Goal: Task Accomplishment & Management: Manage account settings

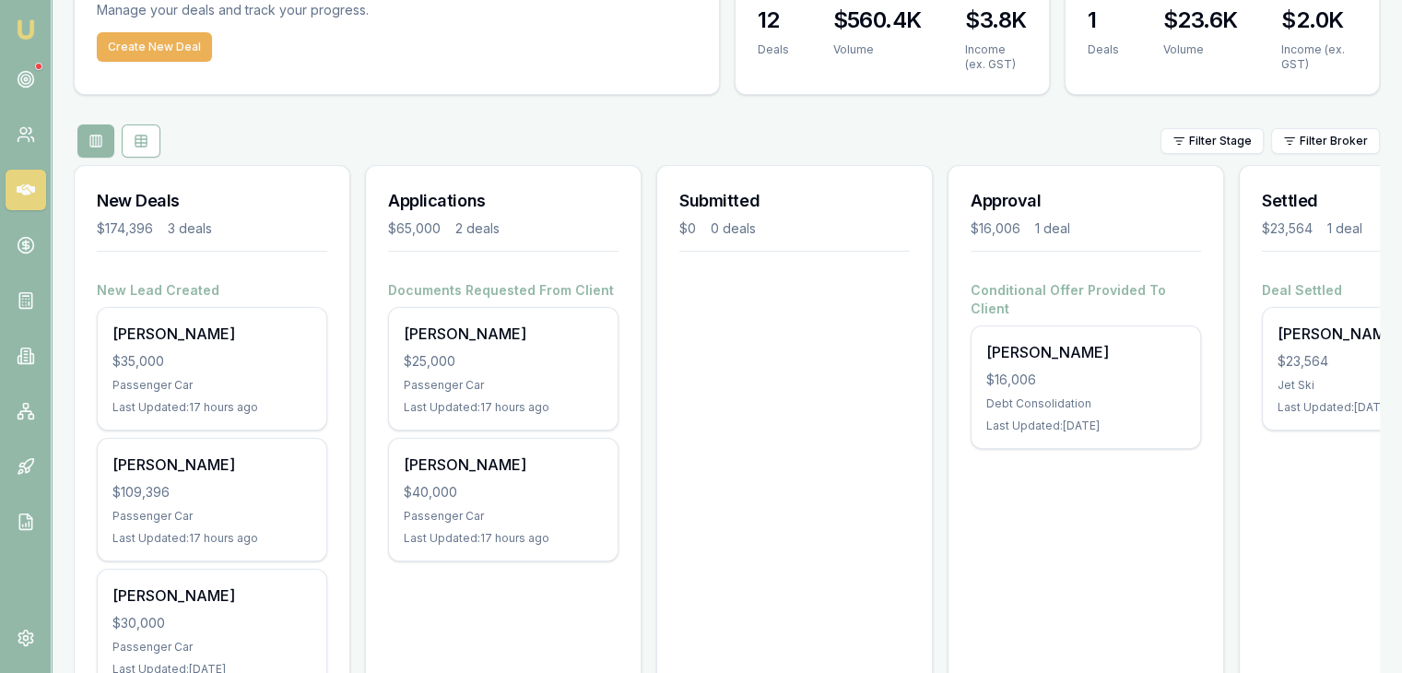
scroll to position [184, 0]
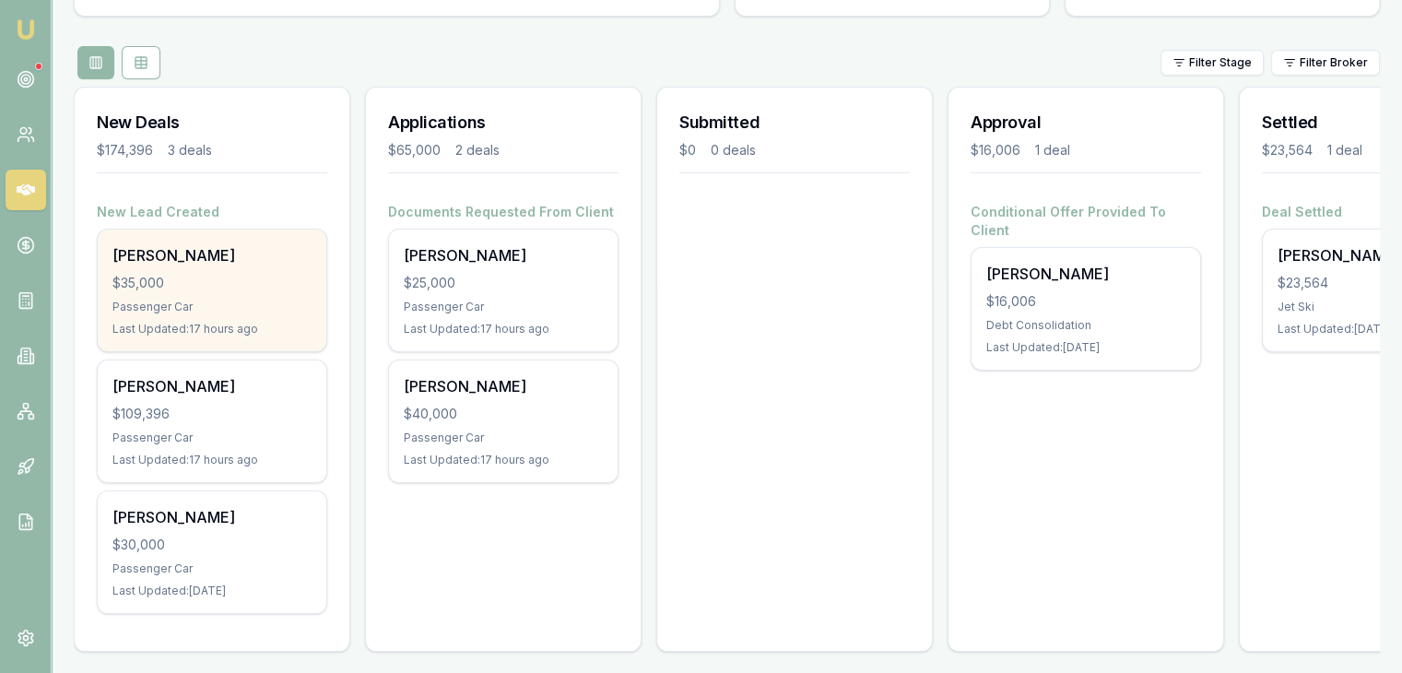
click at [195, 300] on div "Passenger Car" at bounding box center [211, 307] width 199 height 15
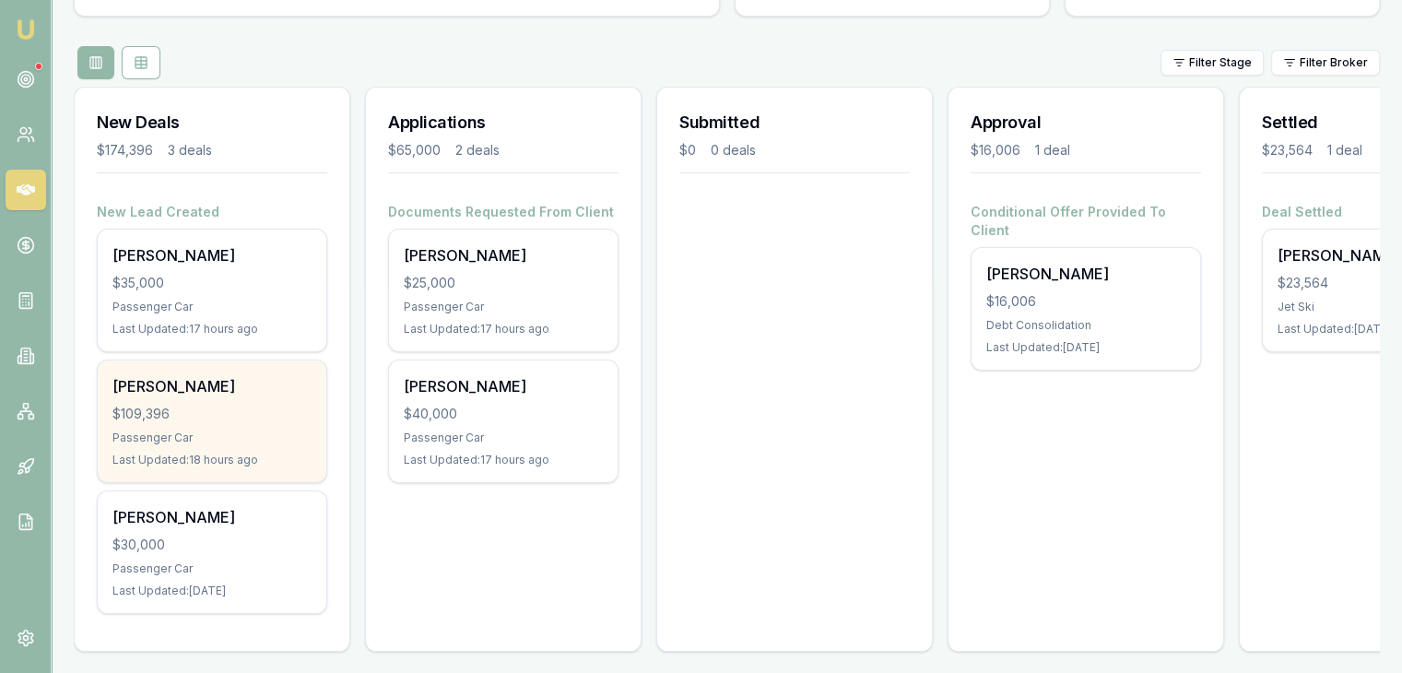
click at [182, 406] on div "$109,396" at bounding box center [211, 414] width 199 height 18
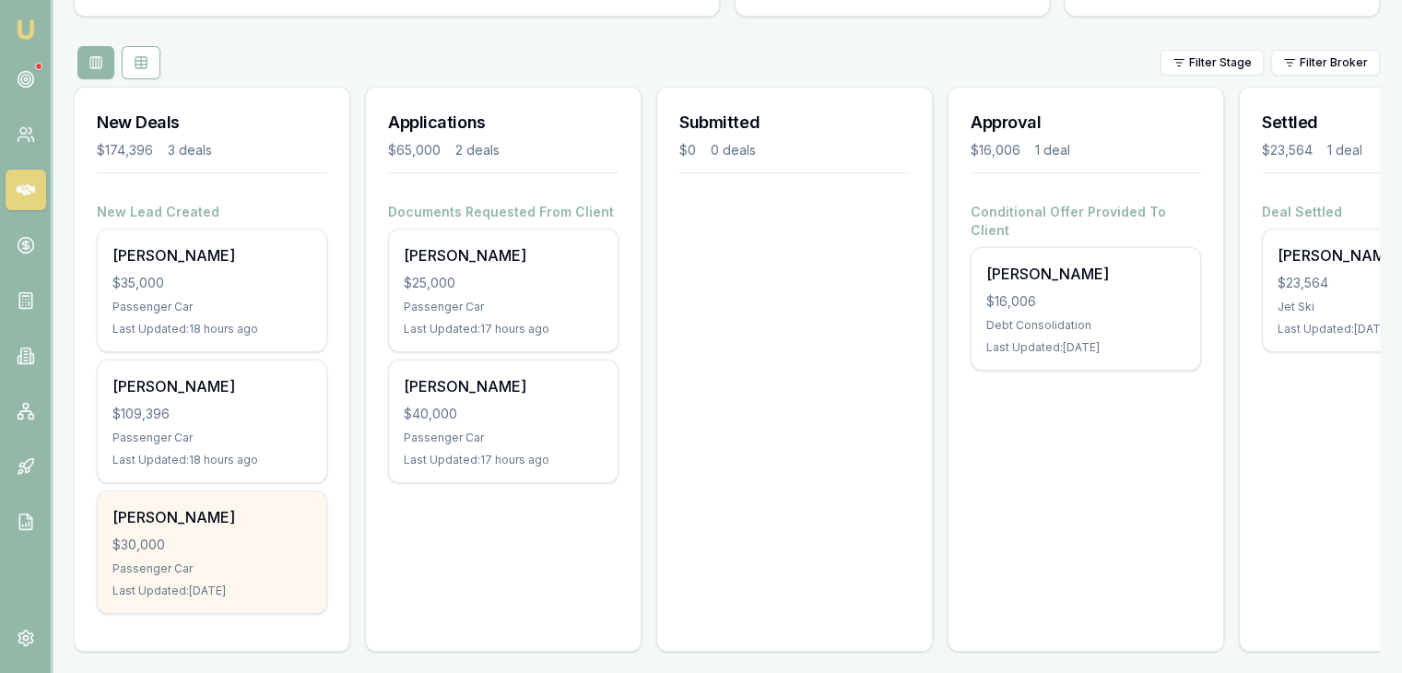
click at [145, 535] on div "$30,000" at bounding box center [211, 544] width 199 height 18
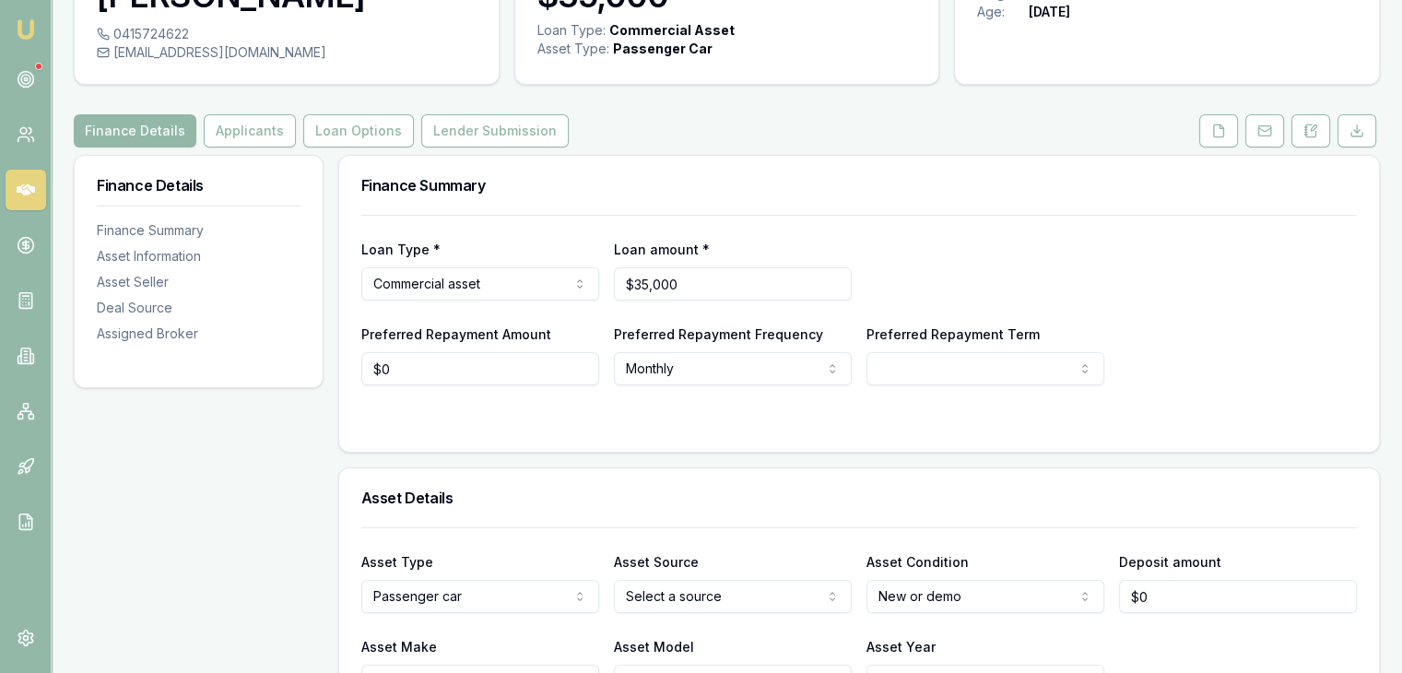
scroll to position [92, 0]
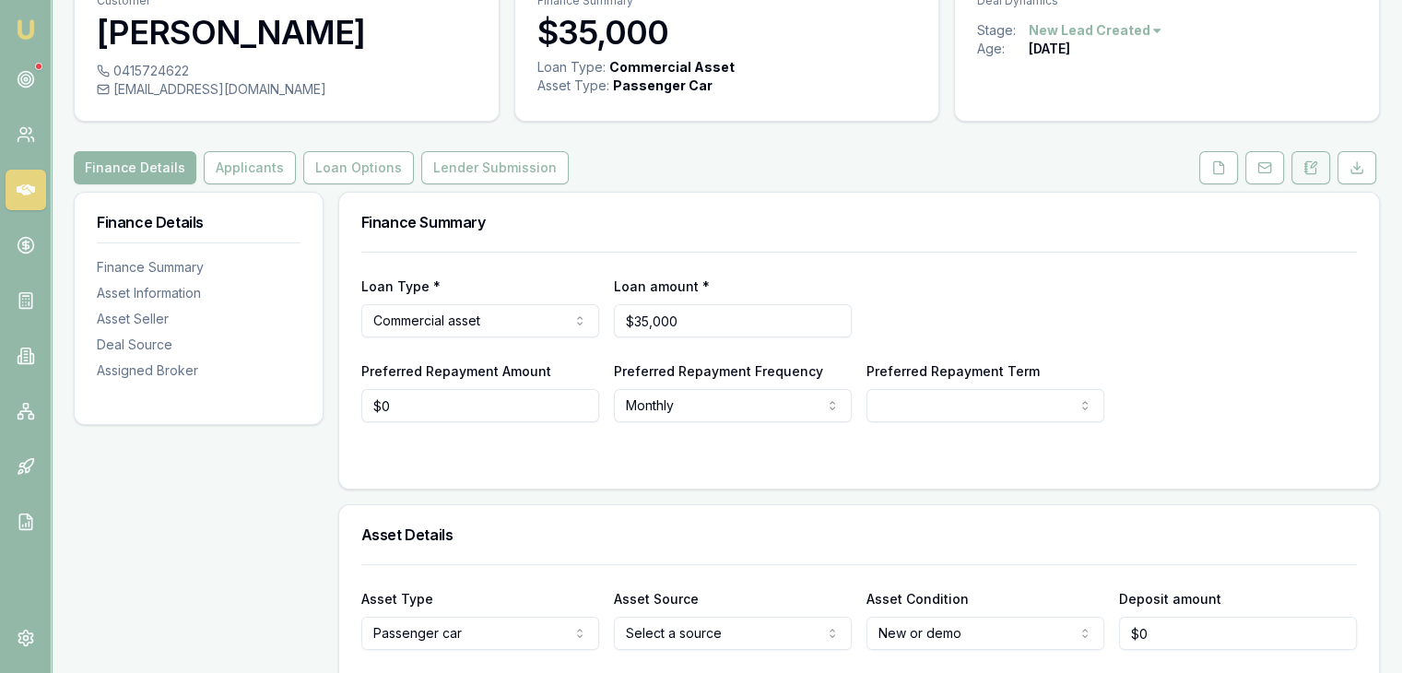
click at [1315, 170] on icon at bounding box center [1311, 167] width 10 height 12
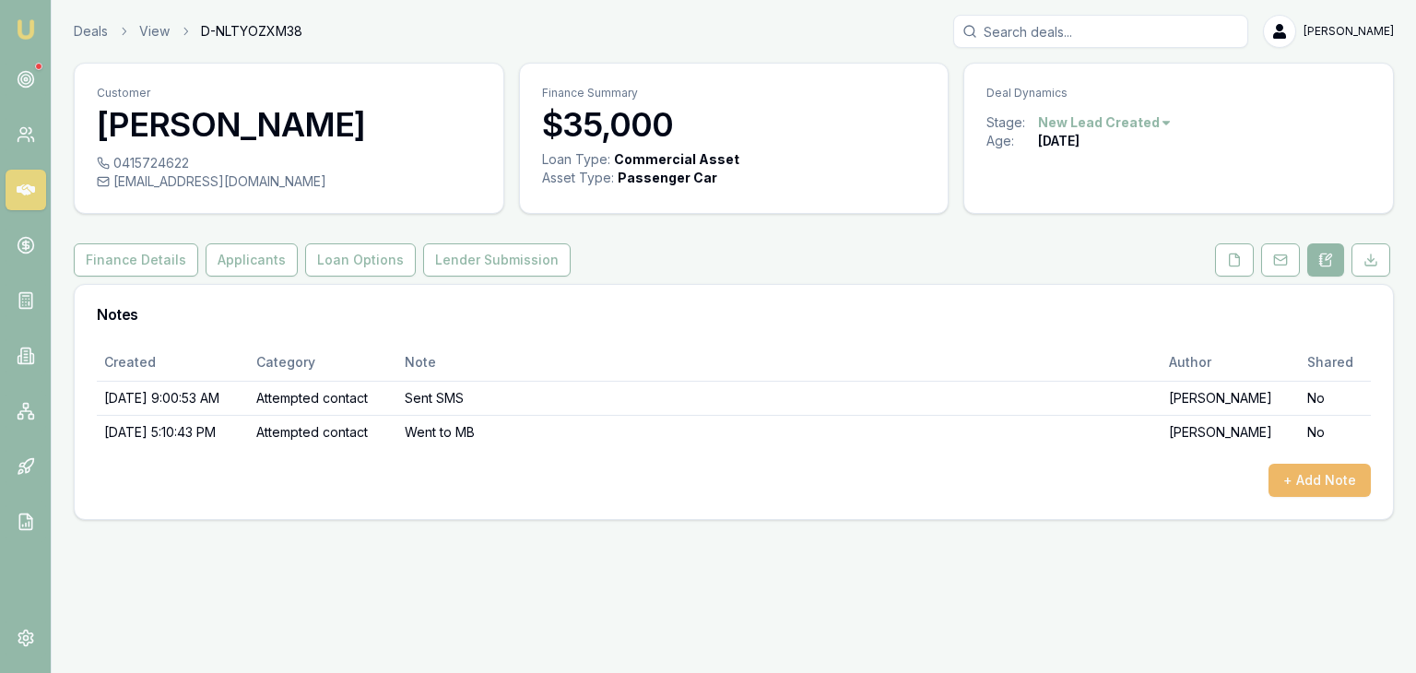
click at [1312, 473] on button "+ Add Note" at bounding box center [1319, 480] width 102 height 33
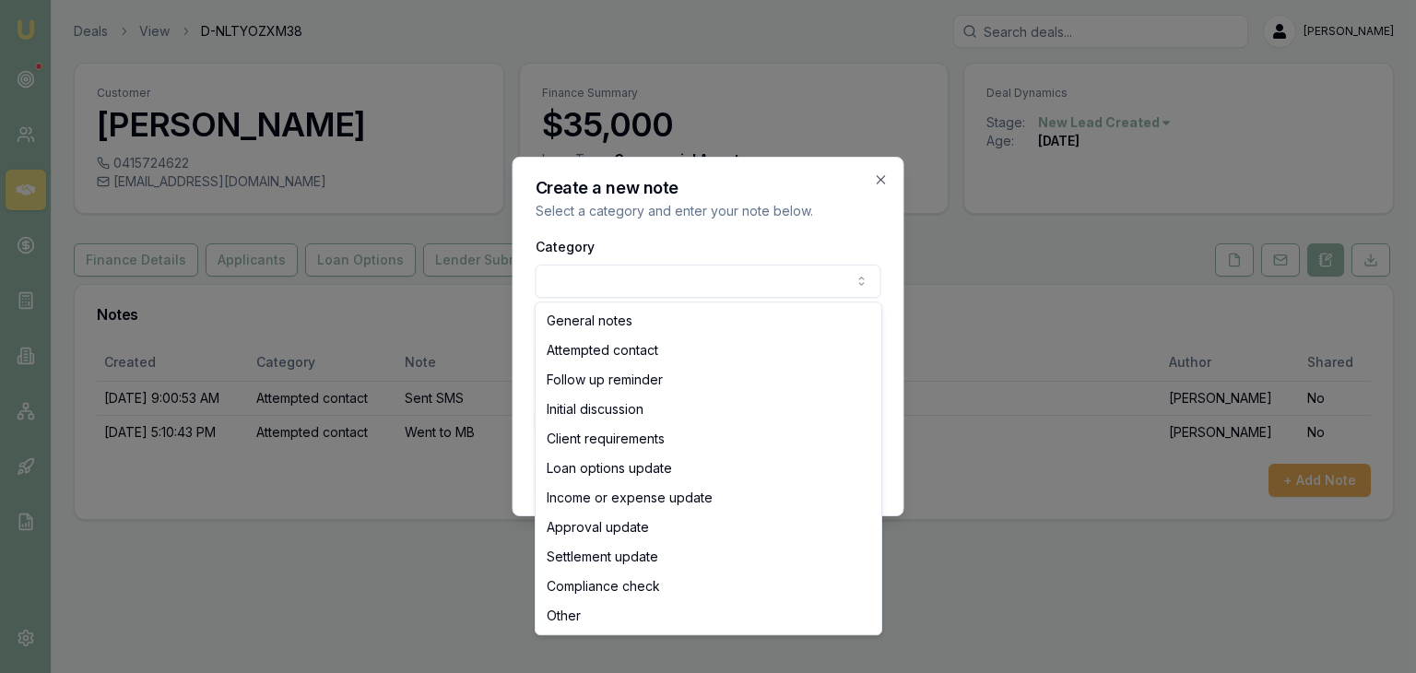
click at [600, 280] on body "Emu Broker Deals View D-NLTYOZXM38 Baron Ketterman Toggle Menu Customer Nichola…" at bounding box center [708, 336] width 1416 height 673
select select "ATTEMPTED_CONTACT"
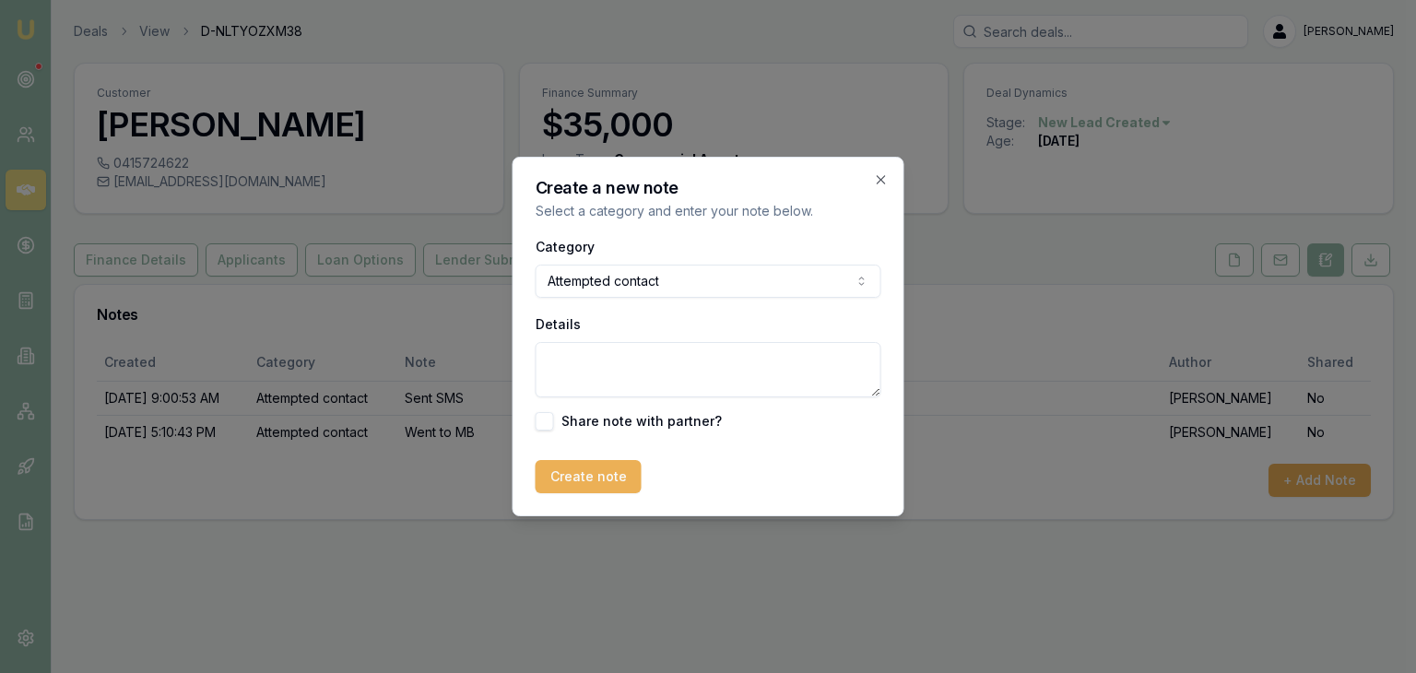
click at [582, 373] on textarea "Details" at bounding box center [708, 369] width 346 height 55
type textarea "Went to MB"
click at [570, 467] on button "Create note" at bounding box center [588, 476] width 106 height 33
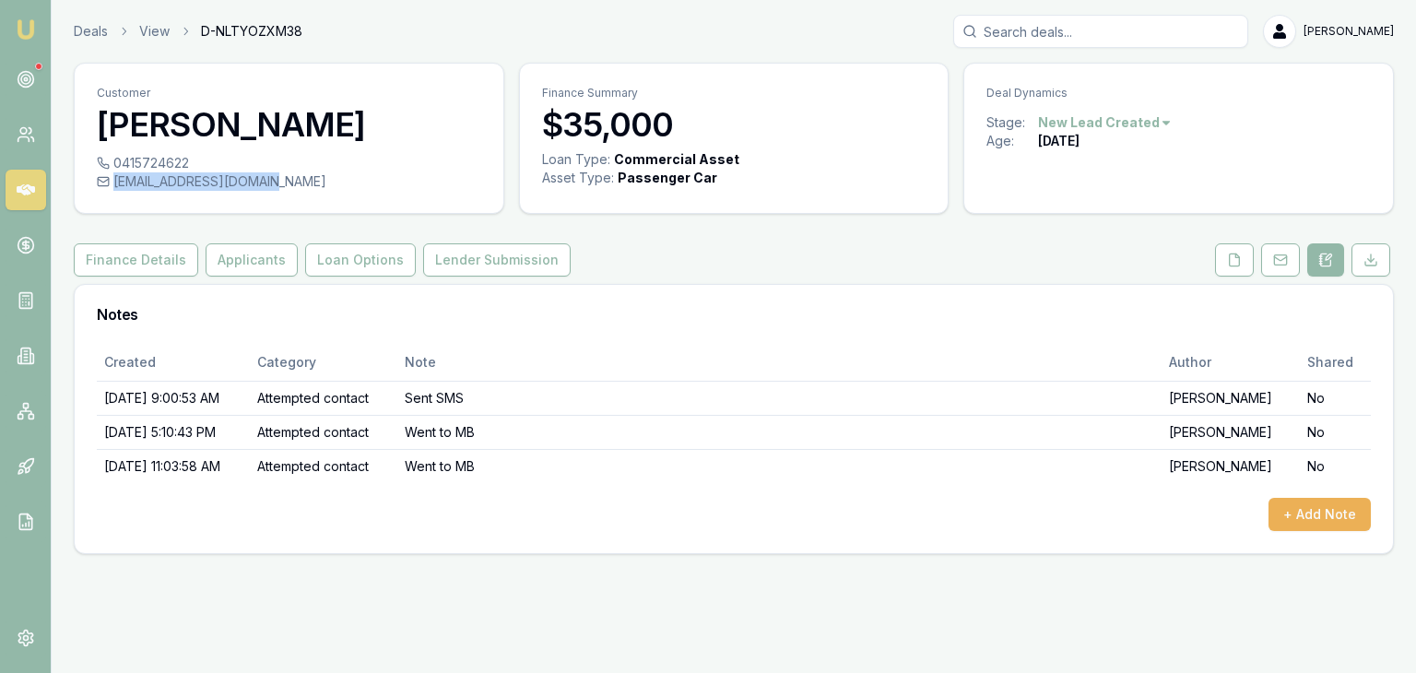
drag, startPoint x: 114, startPoint y: 182, endPoint x: 267, endPoint y: 184, distance: 153.0
click at [267, 184] on div "nickryan25@outlook.com" at bounding box center [289, 181] width 384 height 18
copy div "nickryan25@outlook.com"
click at [1319, 509] on button "+ Add Note" at bounding box center [1319, 514] width 102 height 33
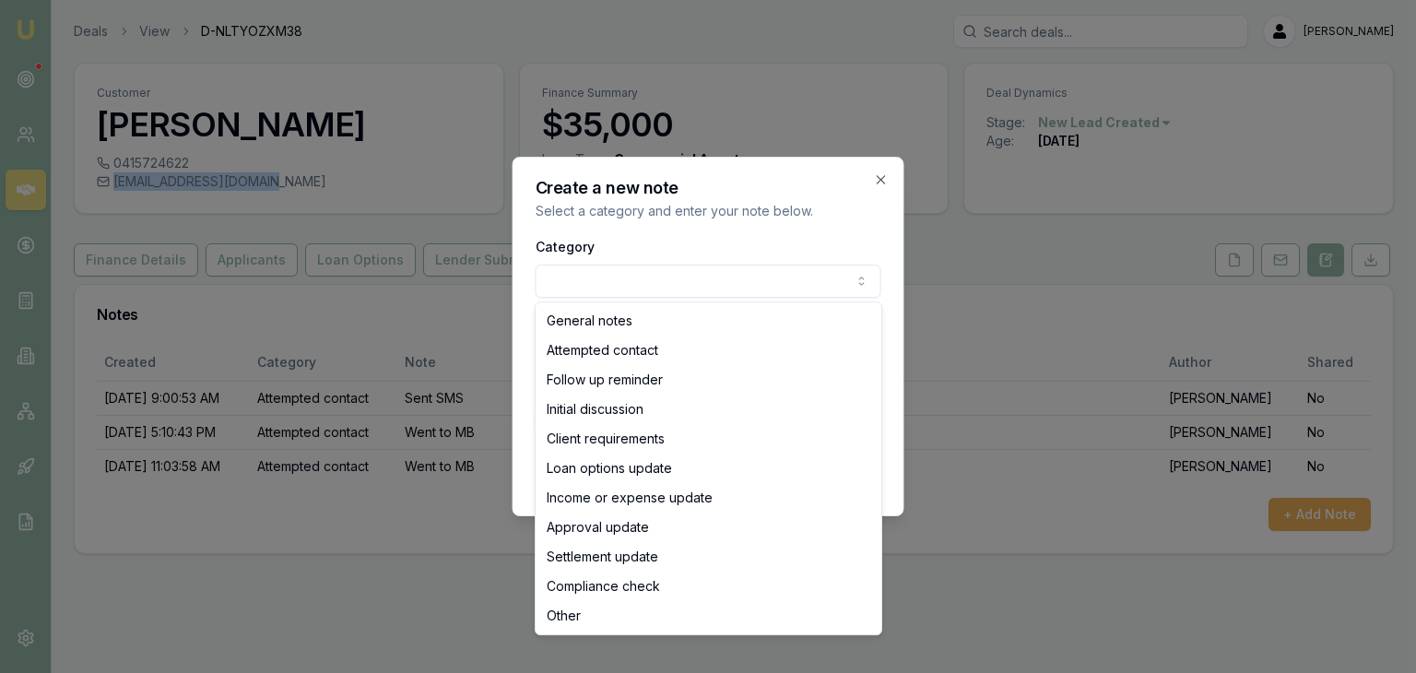
click at [637, 276] on body "Emu Broker Deals View D-NLTYOZXM38 Baron Ketterman Toggle Menu Customer Nichola…" at bounding box center [708, 336] width 1416 height 673
select select "ATTEMPTED_CONTACT"
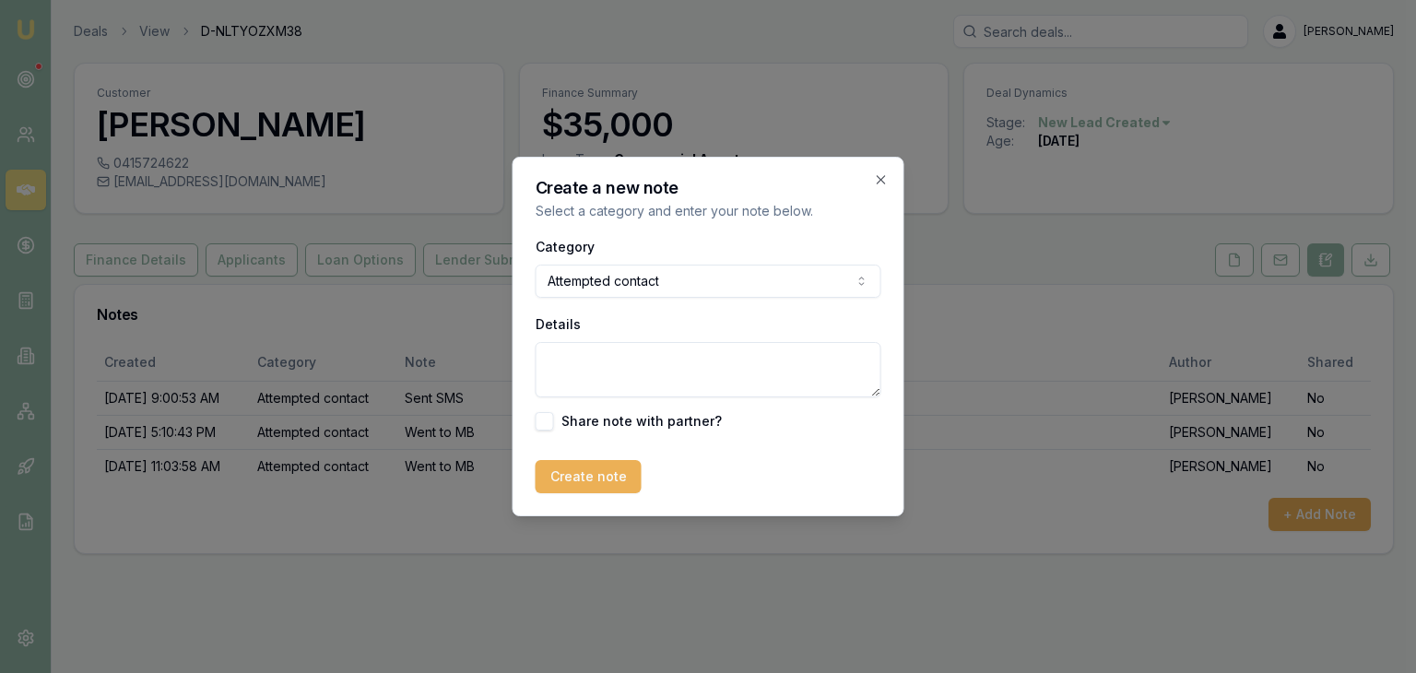
click at [665, 382] on textarea "Details" at bounding box center [708, 369] width 346 height 55
type textarea "Sent email"
click at [618, 473] on button "Create note" at bounding box center [588, 476] width 106 height 33
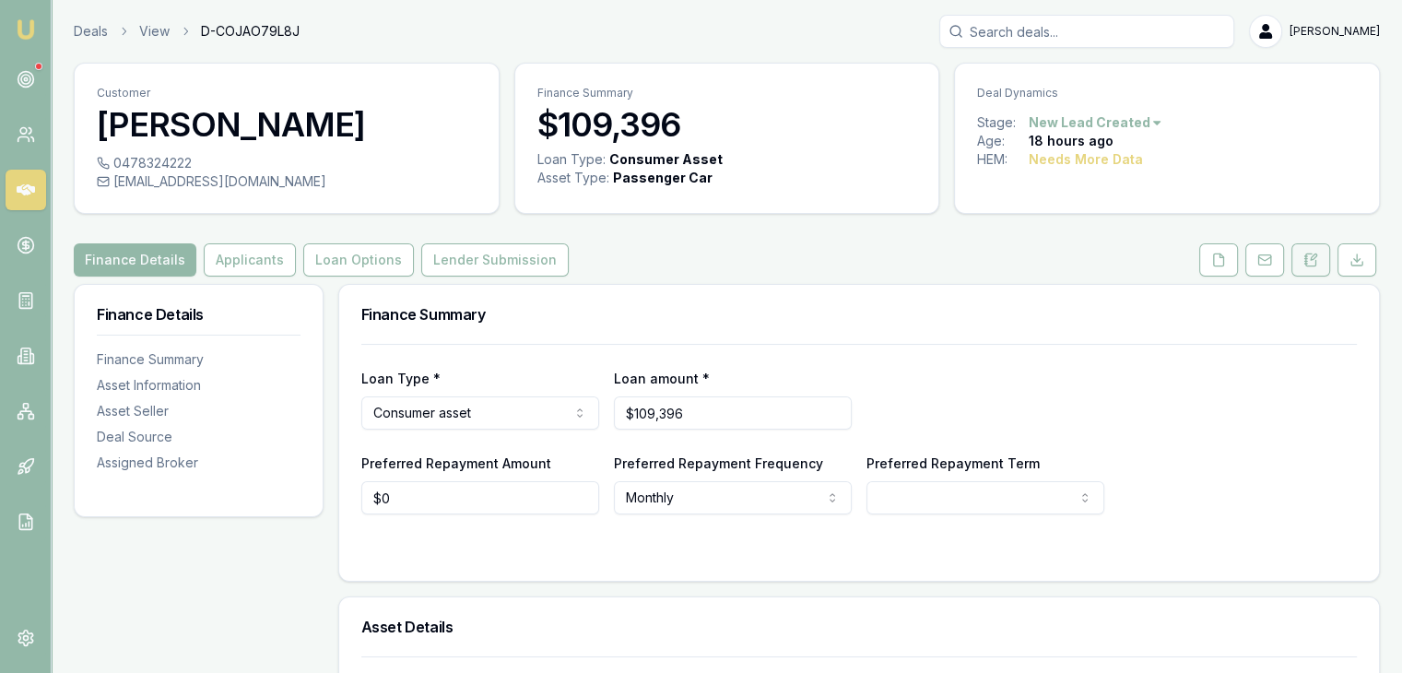
click at [1322, 261] on button at bounding box center [1310, 259] width 39 height 33
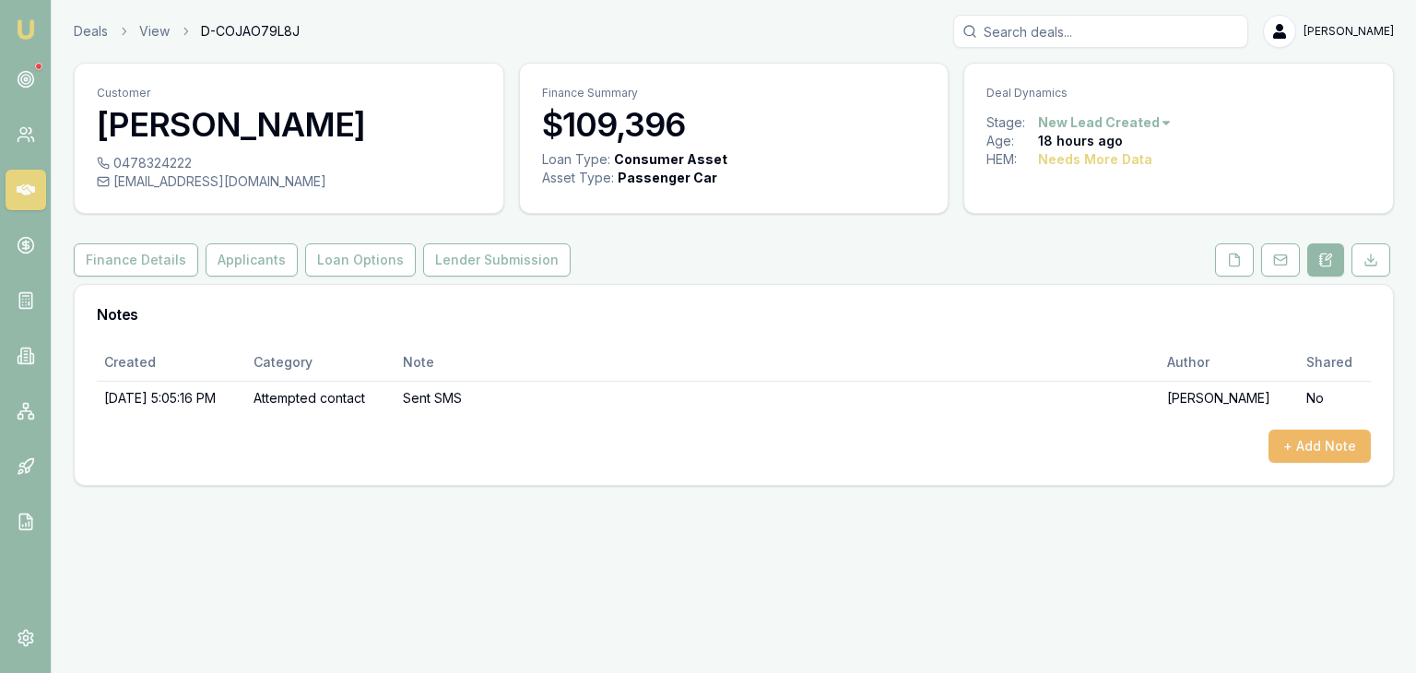
click at [1335, 452] on button "+ Add Note" at bounding box center [1319, 445] width 102 height 33
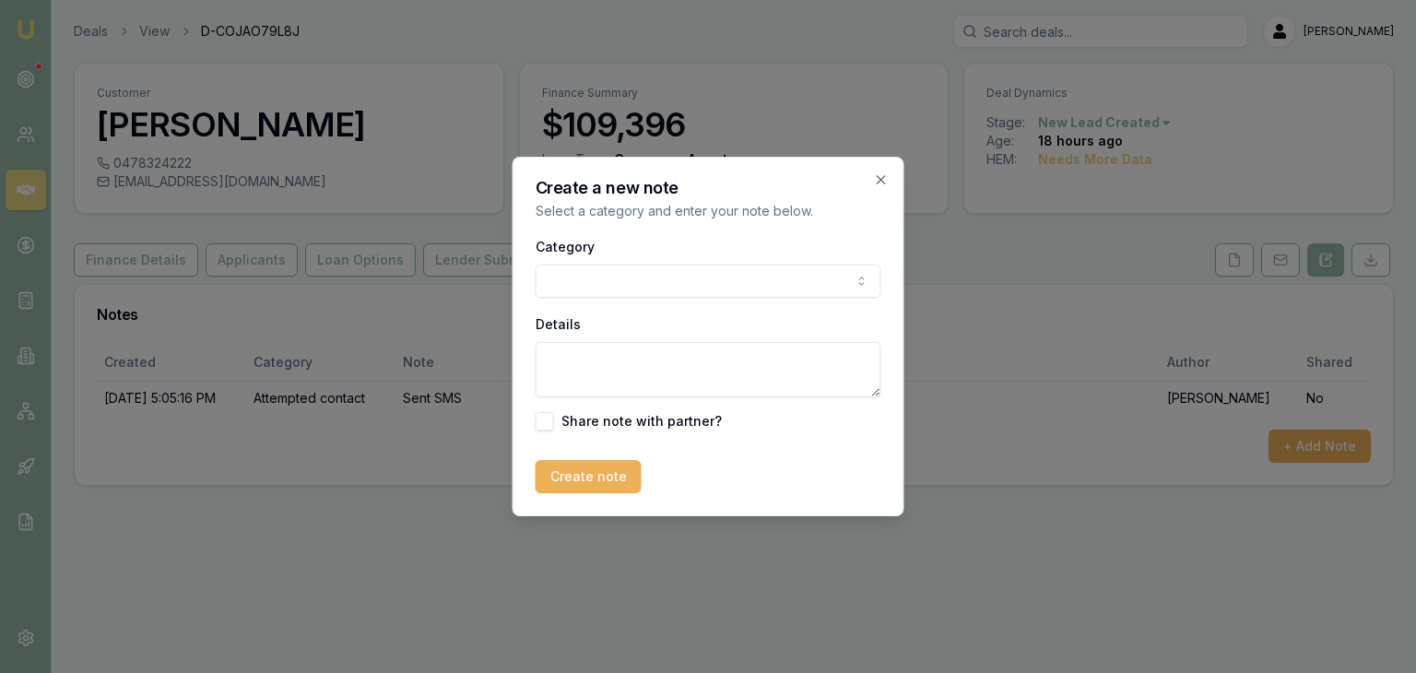
click at [594, 281] on body "Emu Broker Deals View D-COJAO79L8J Baron Ketterman Toggle Menu Customer Julian …" at bounding box center [708, 336] width 1416 height 673
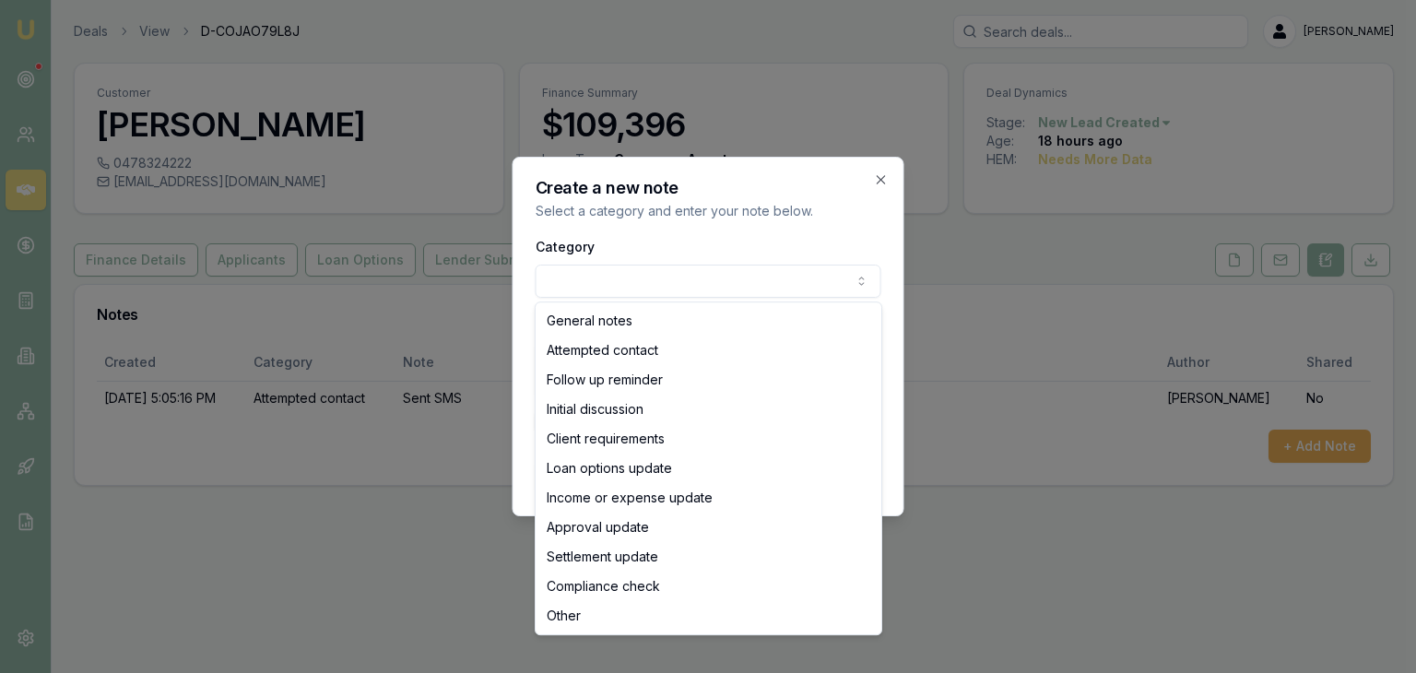
select select "ATTEMPTED_CONTACT"
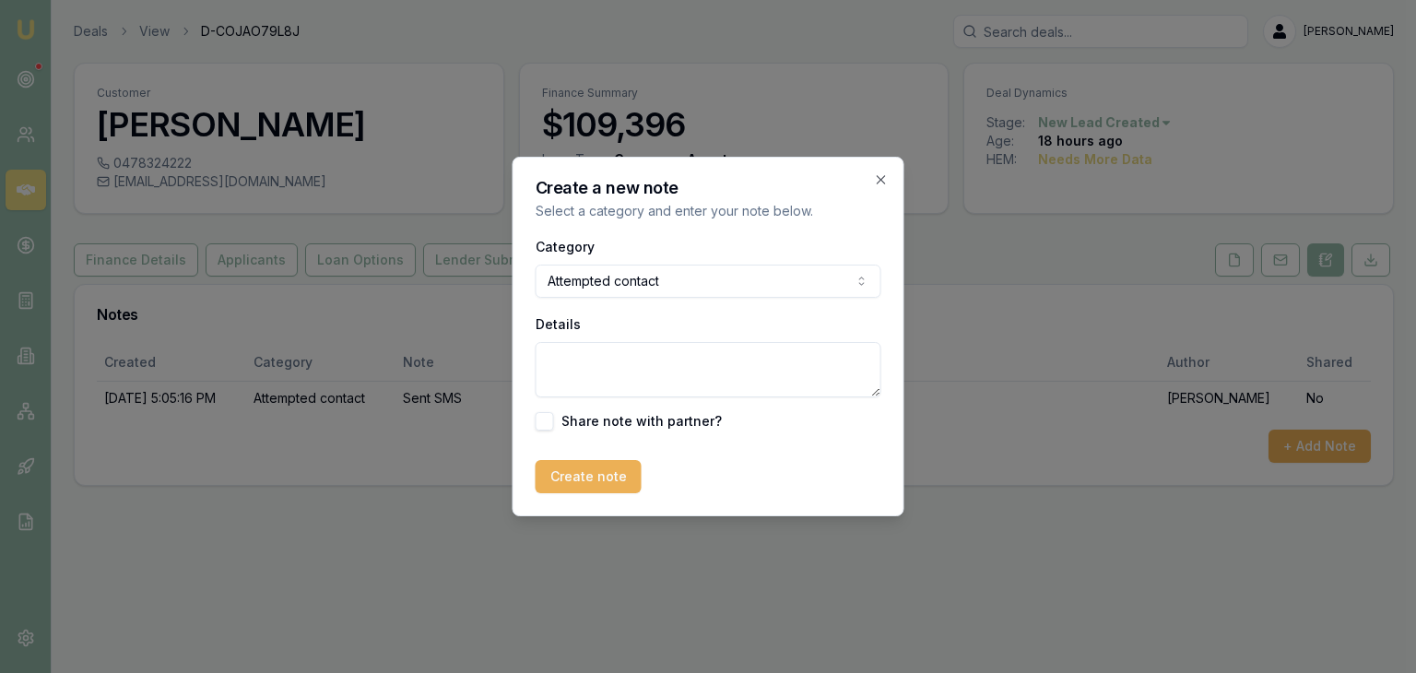
click at [579, 373] on textarea "Details" at bounding box center [708, 369] width 346 height 55
type textarea "Went to MB"
click at [582, 482] on button "Create note" at bounding box center [588, 476] width 106 height 33
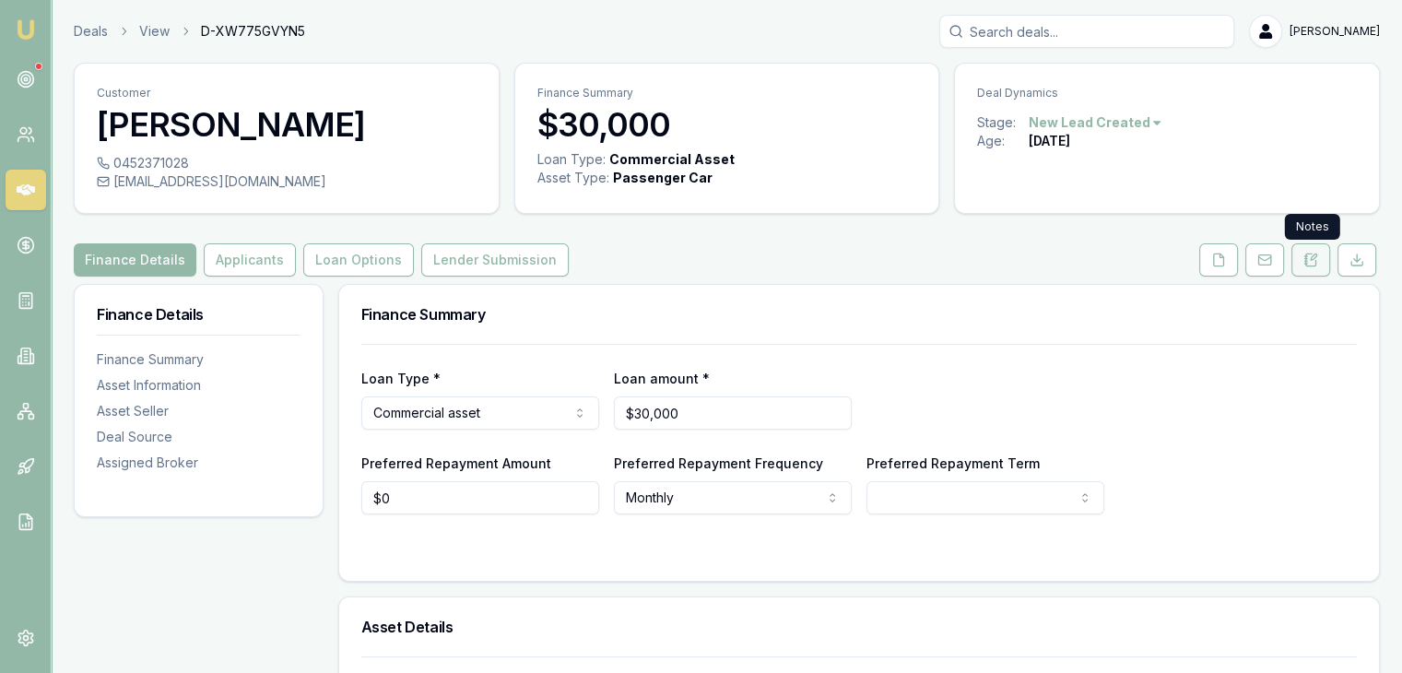
click at [1313, 255] on icon at bounding box center [1310, 260] width 15 height 15
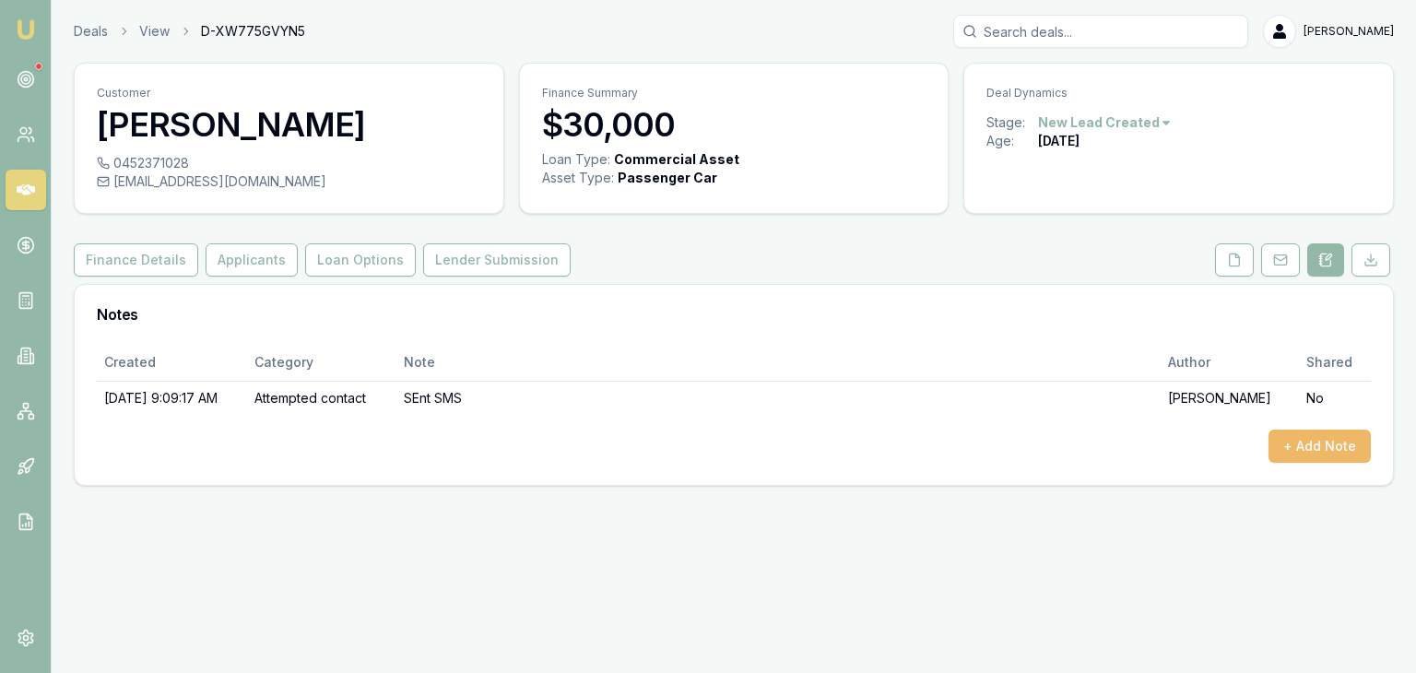
click at [1300, 447] on button "+ Add Note" at bounding box center [1319, 445] width 102 height 33
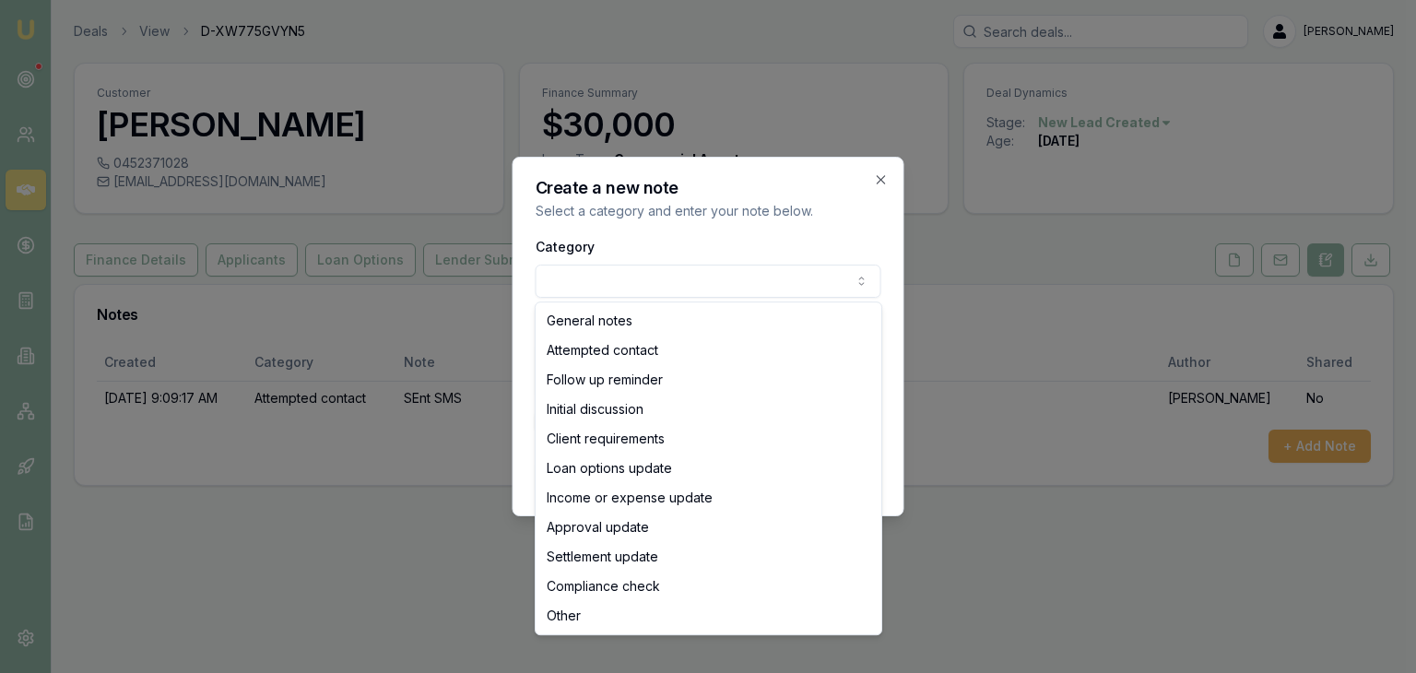
click at [781, 277] on body "Emu Broker Deals View D-XW775GVYN5 [PERSON_NAME] Toggle Menu Customer [PERSON_N…" at bounding box center [708, 336] width 1416 height 673
select select "ATTEMPTED_CONTACT"
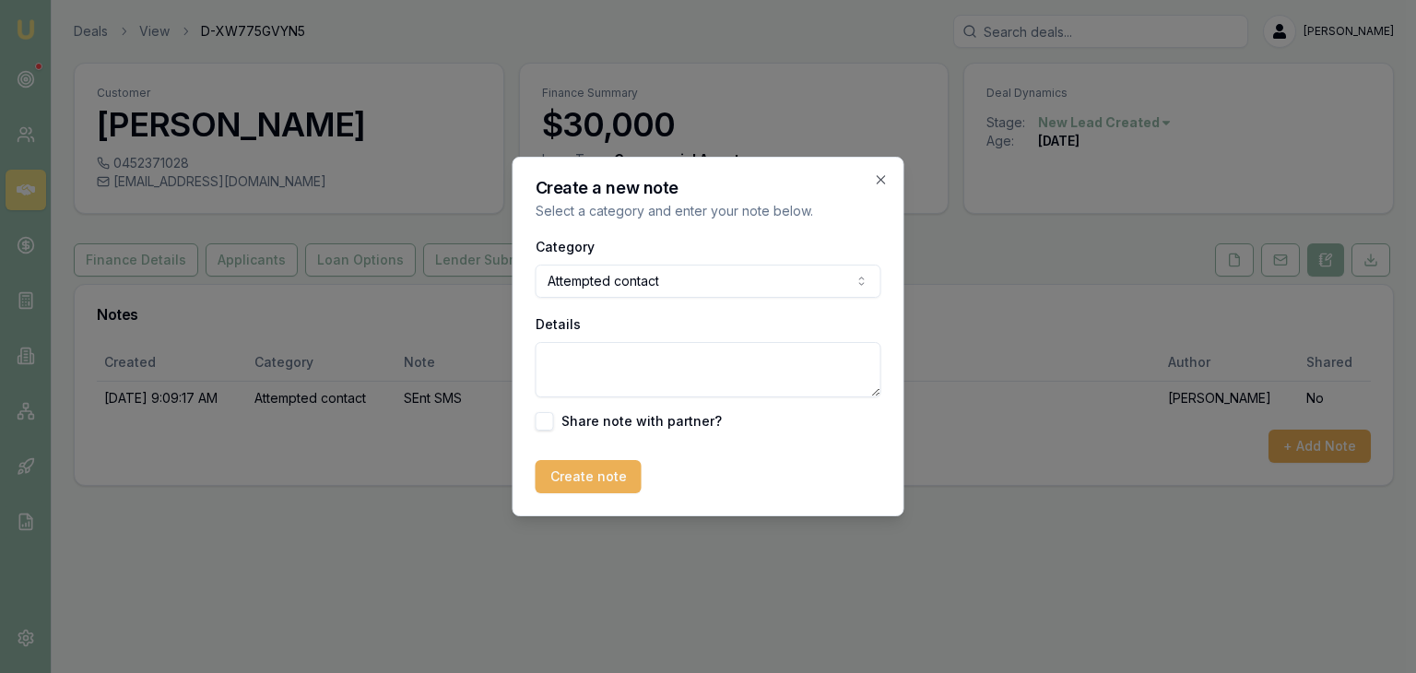
click at [560, 351] on textarea "Details" at bounding box center [708, 369] width 346 height 55
type textarea "Went to MB"
click at [569, 476] on button "Create note" at bounding box center [588, 476] width 106 height 33
